Goal: Find specific page/section: Find specific page/section

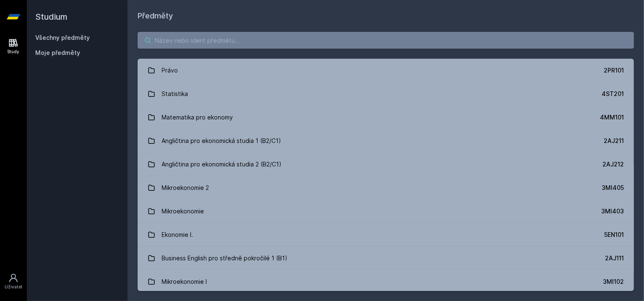
click at [180, 39] on input "search" at bounding box center [386, 40] width 496 height 17
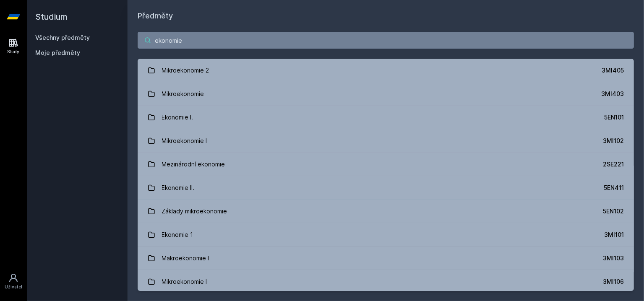
click at [198, 45] on input "ekonomie" at bounding box center [386, 40] width 496 height 17
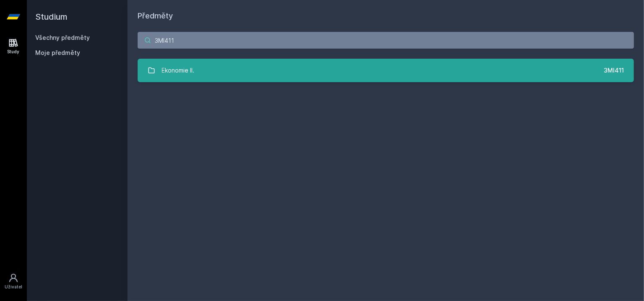
type input "3MI411"
click at [209, 73] on link "Ekonomie II. 3MI411" at bounding box center [386, 71] width 496 height 24
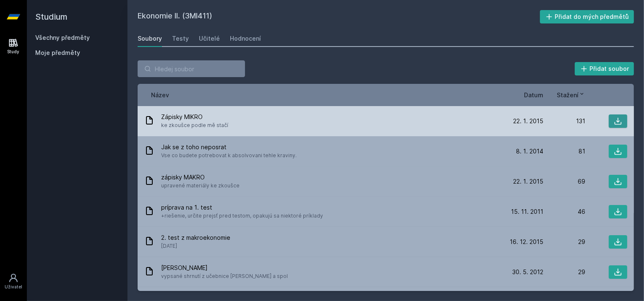
click at [620, 123] on button at bounding box center [618, 121] width 18 height 13
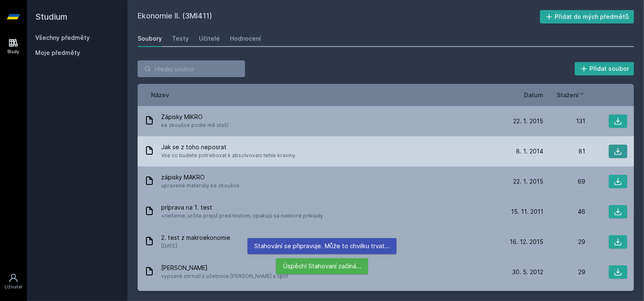
click at [617, 153] on icon at bounding box center [618, 151] width 7 height 7
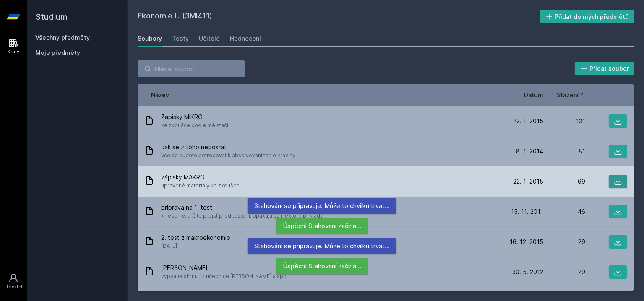
click at [616, 179] on icon at bounding box center [618, 182] width 8 height 8
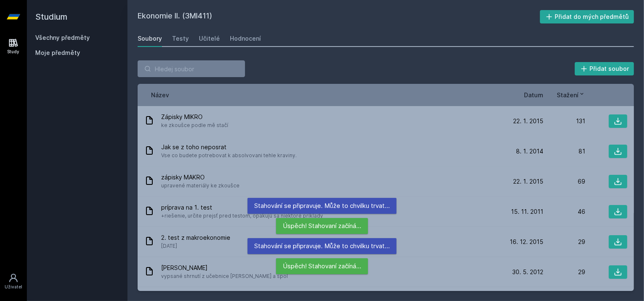
click at [535, 96] on span "Datum" at bounding box center [533, 95] width 19 height 9
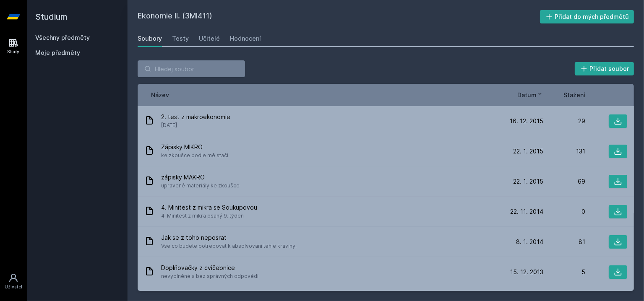
click at [575, 99] on span "Stažení" at bounding box center [575, 95] width 22 height 9
